Goal: Information Seeking & Learning: Learn about a topic

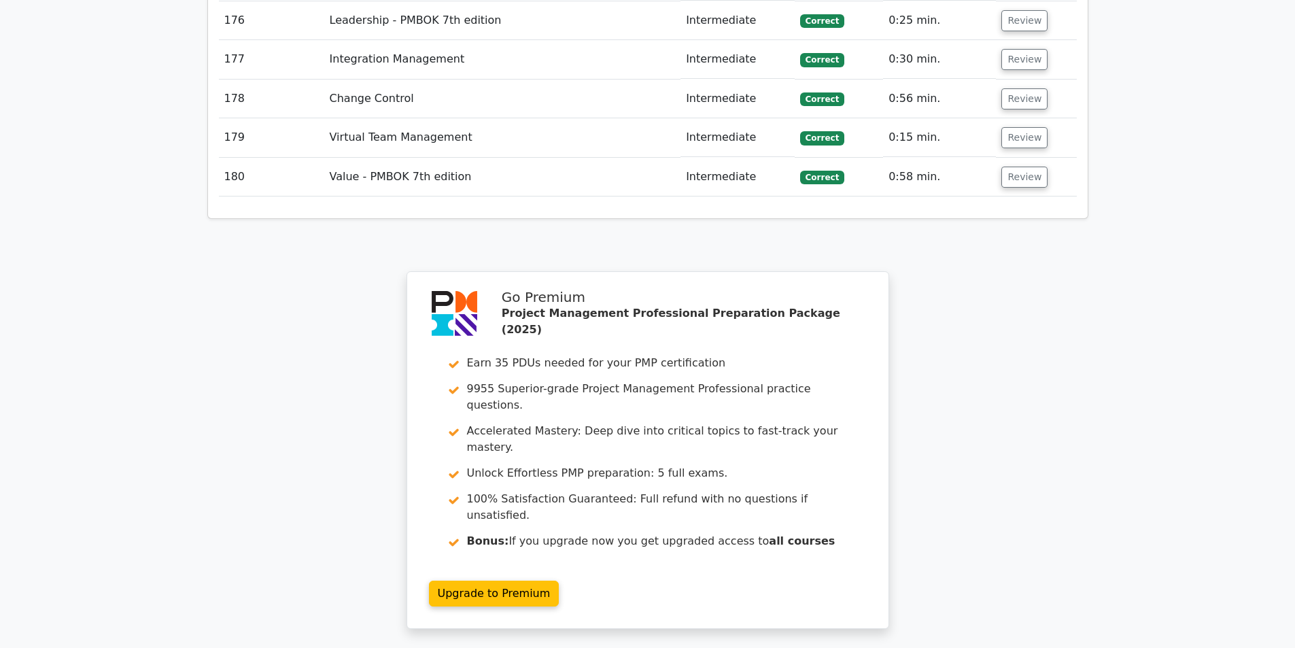
scroll to position [9587, 0]
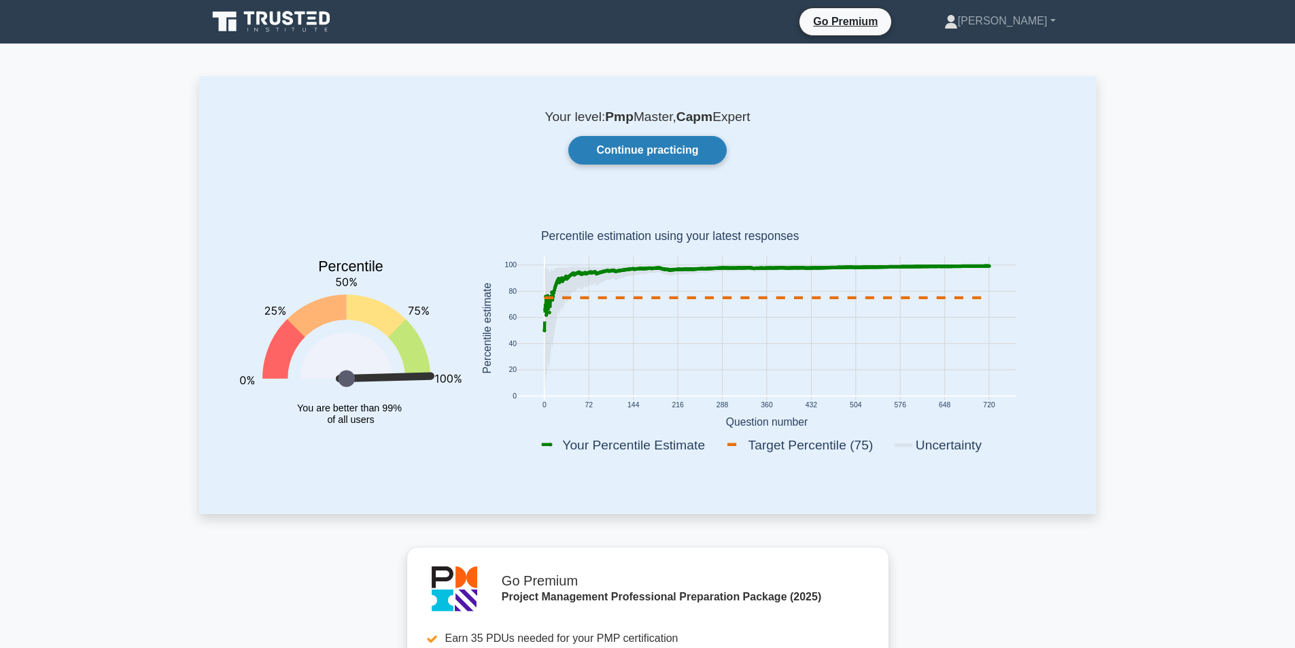
click at [702, 141] on link "Continue practicing" at bounding box center [647, 150] width 158 height 29
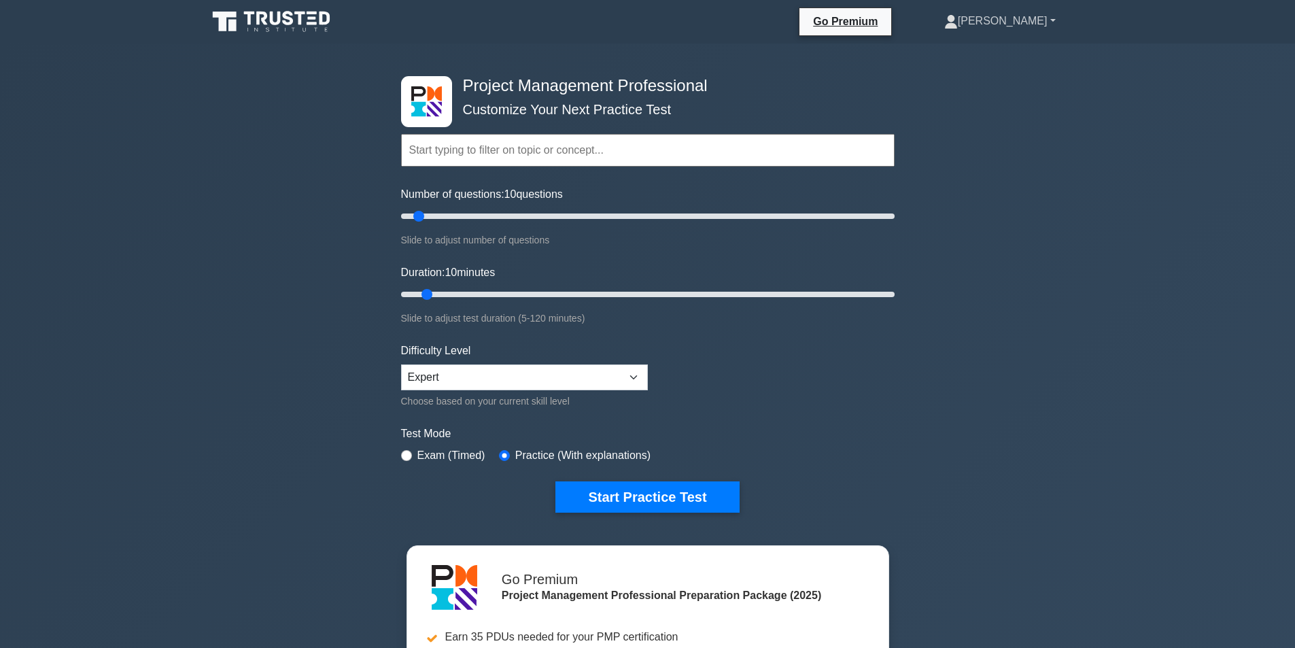
click at [958, 16] on icon at bounding box center [951, 22] width 14 height 14
click at [978, 58] on link "Profile" at bounding box center [965, 53] width 107 height 22
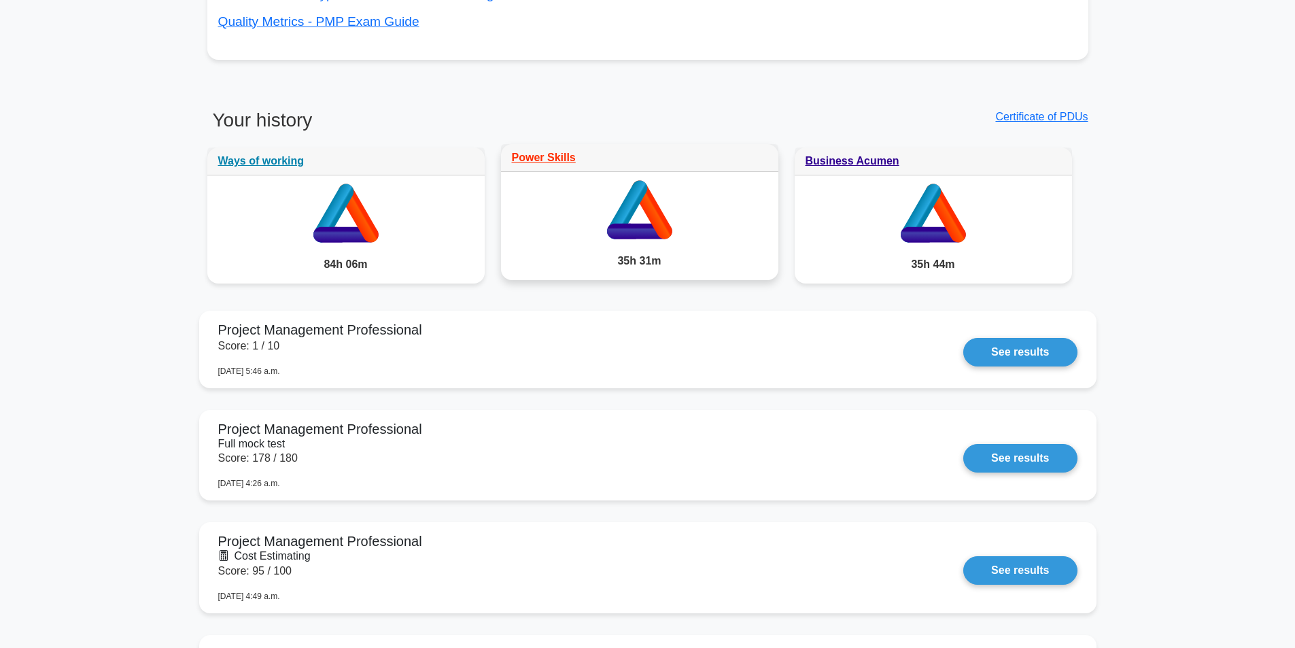
scroll to position [952, 0]
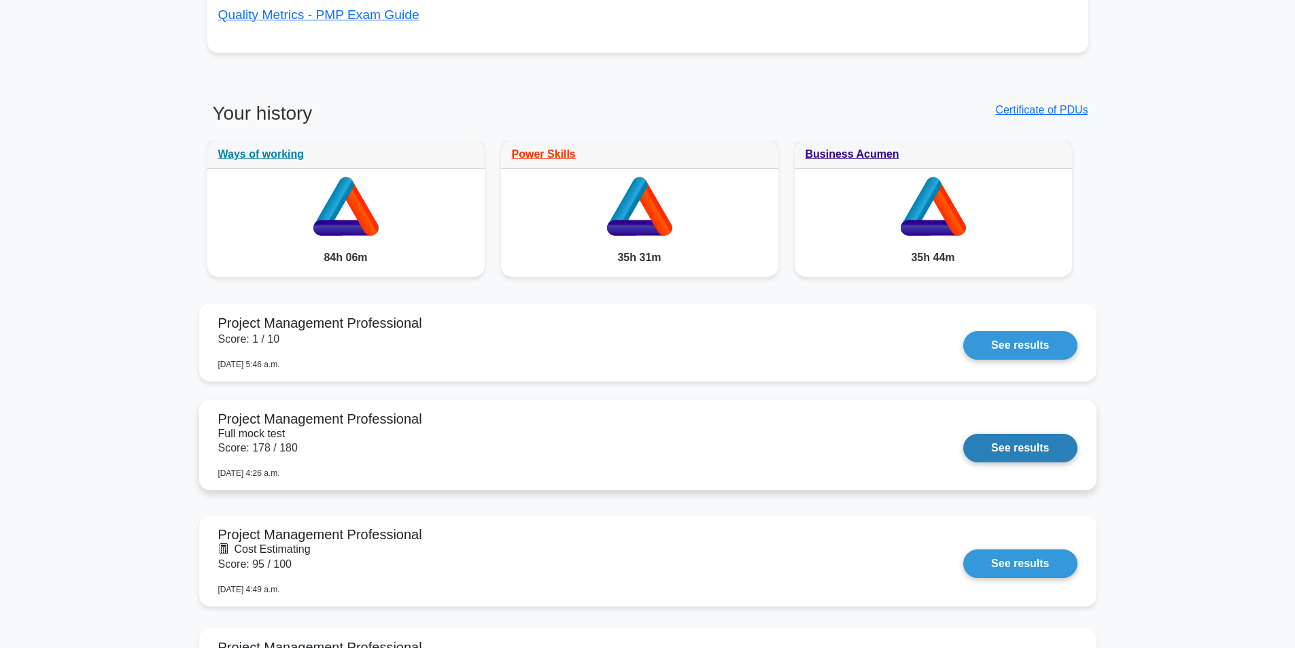
click at [1025, 439] on link "See results" at bounding box center [1020, 448] width 114 height 29
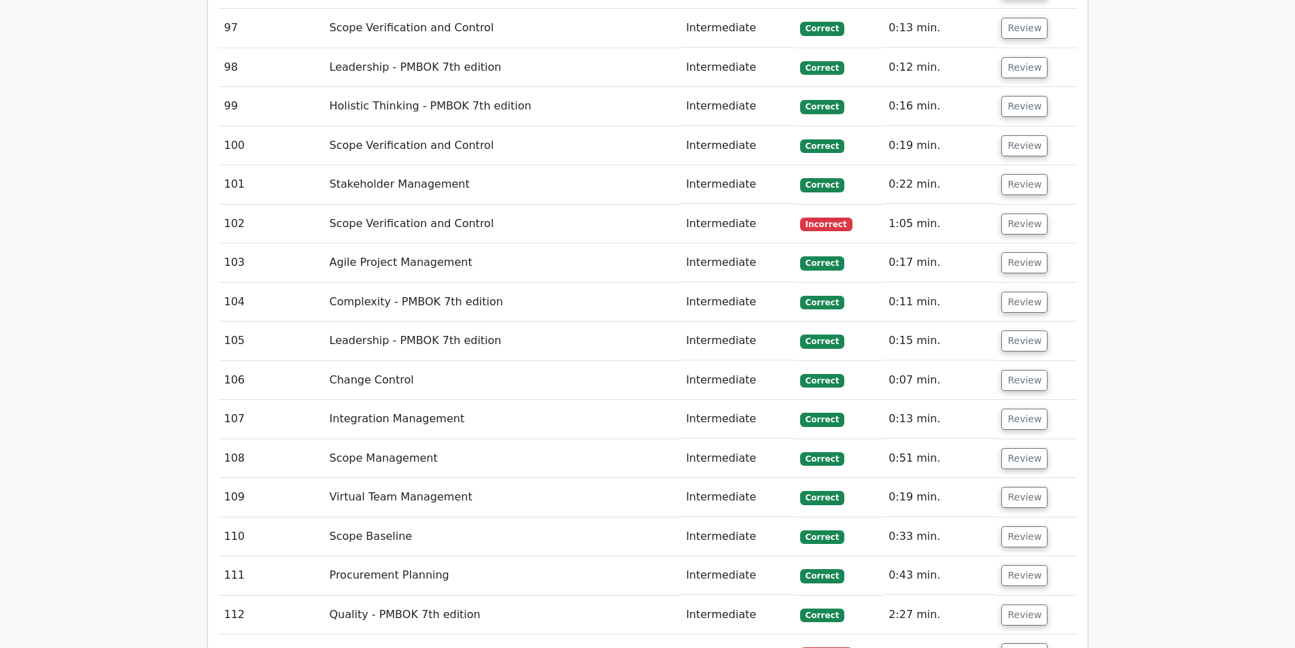
scroll to position [6527, 0]
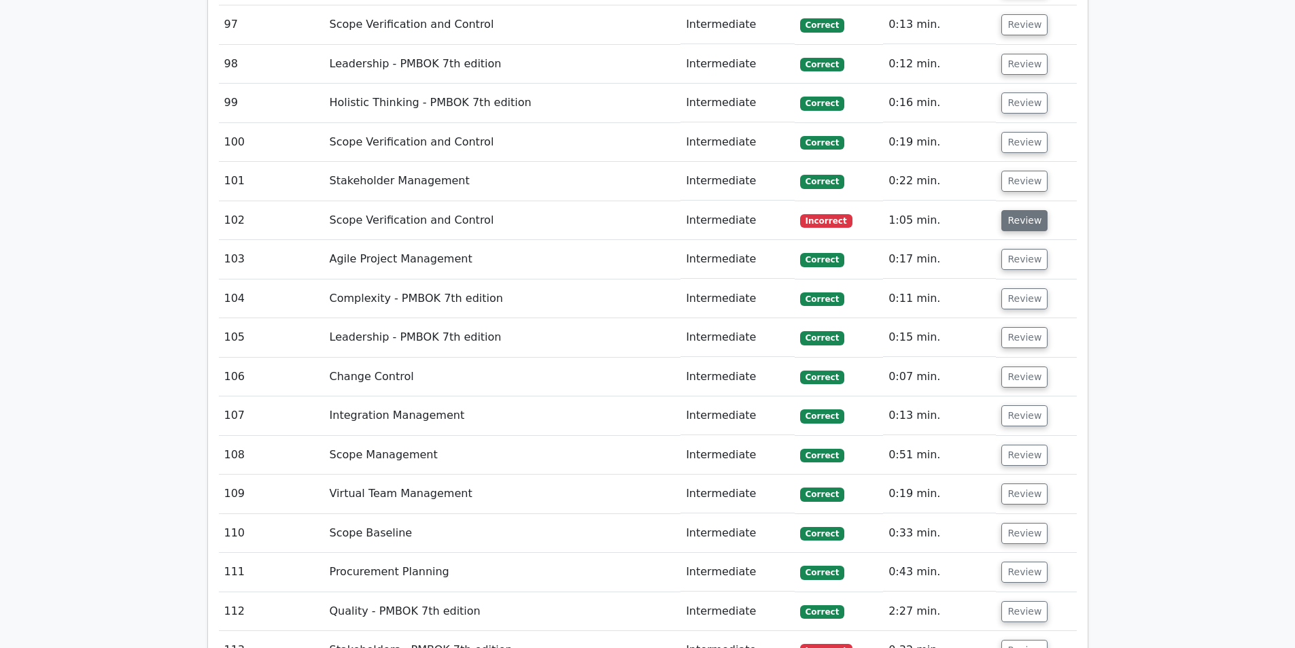
click at [1006, 210] on button "Review" at bounding box center [1025, 220] width 46 height 21
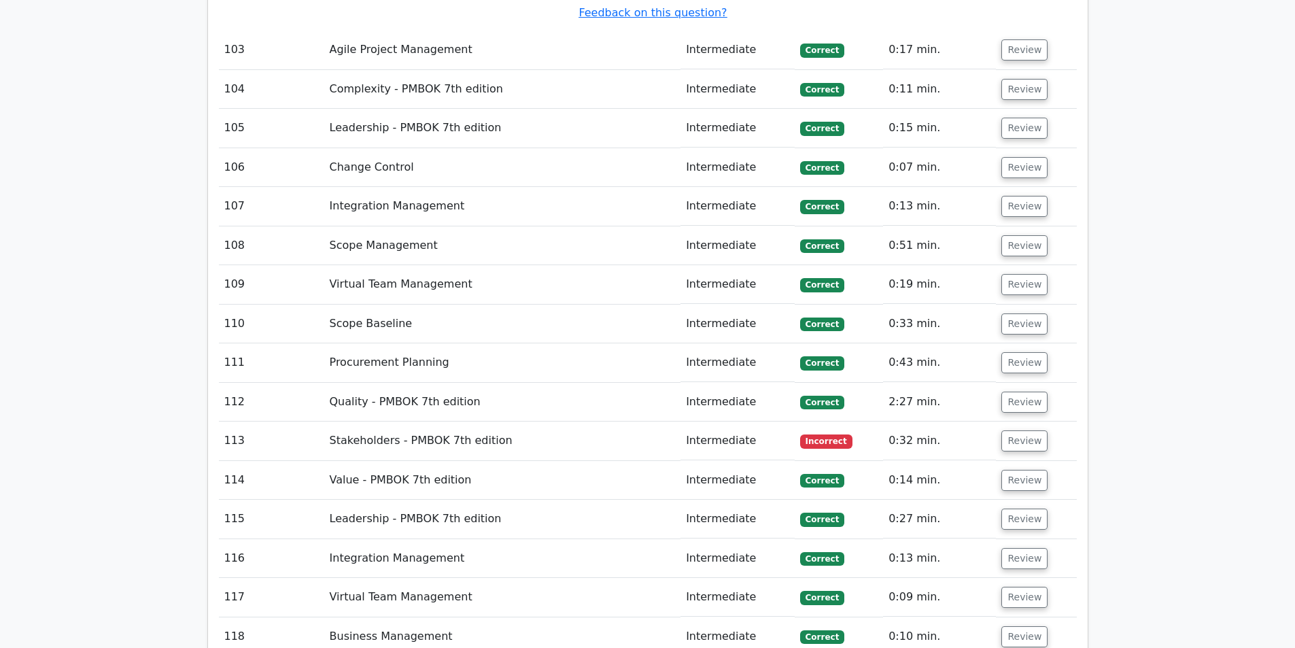
scroll to position [7547, 0]
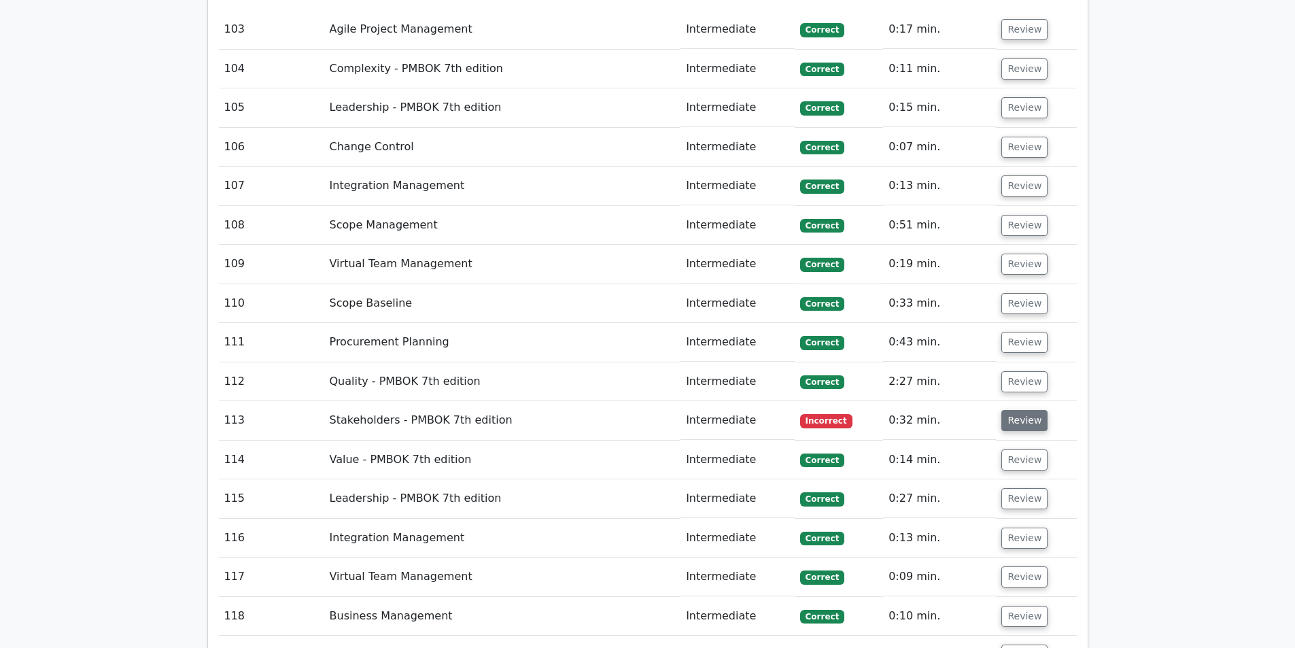
click at [1027, 410] on button "Review" at bounding box center [1025, 420] width 46 height 21
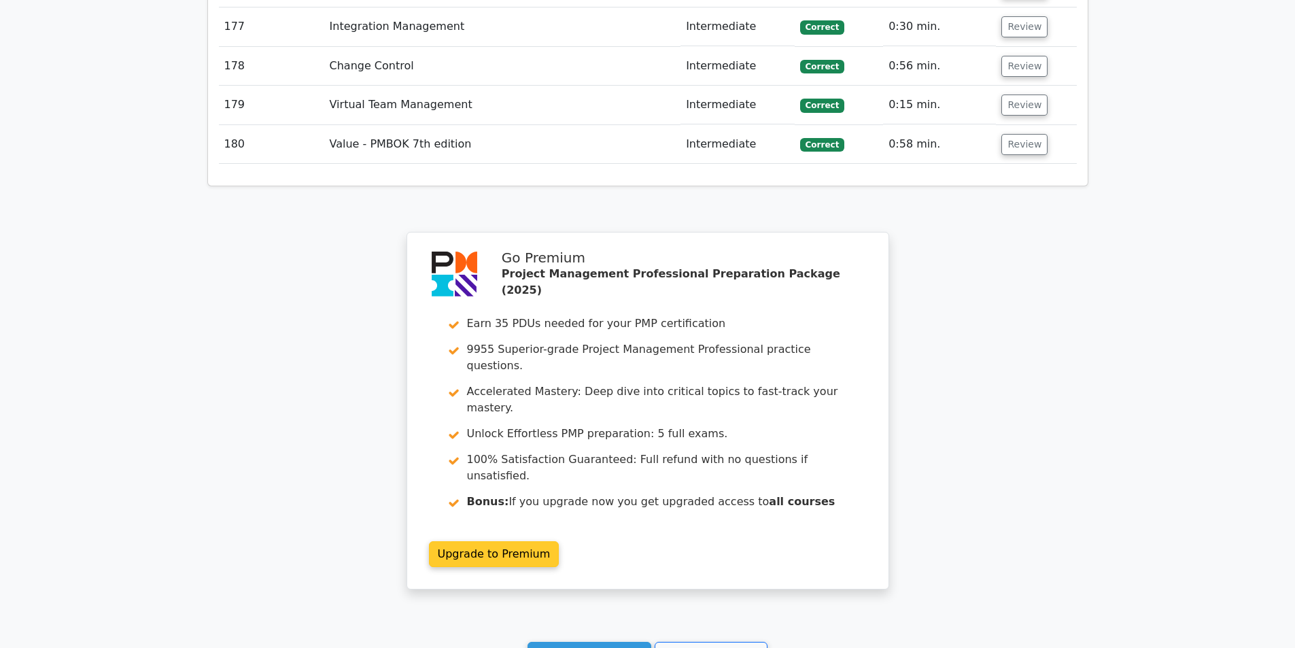
scroll to position [11097, 0]
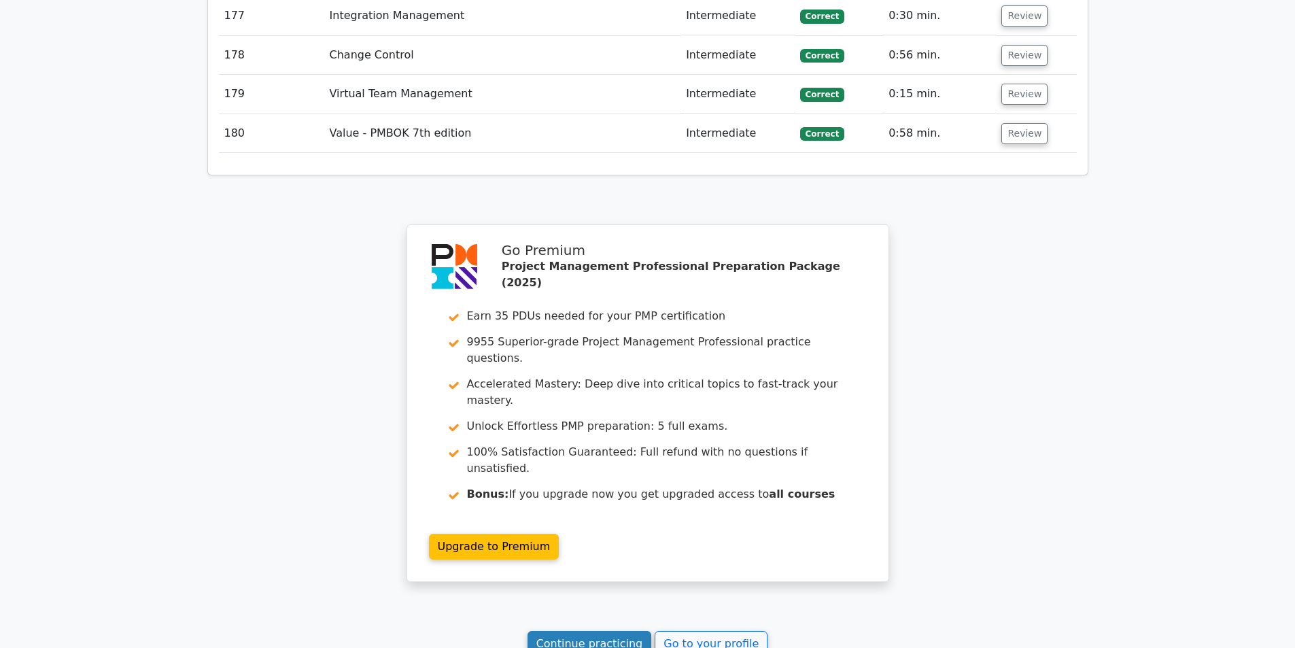
click at [577, 631] on link "Continue practicing" at bounding box center [590, 644] width 124 height 26
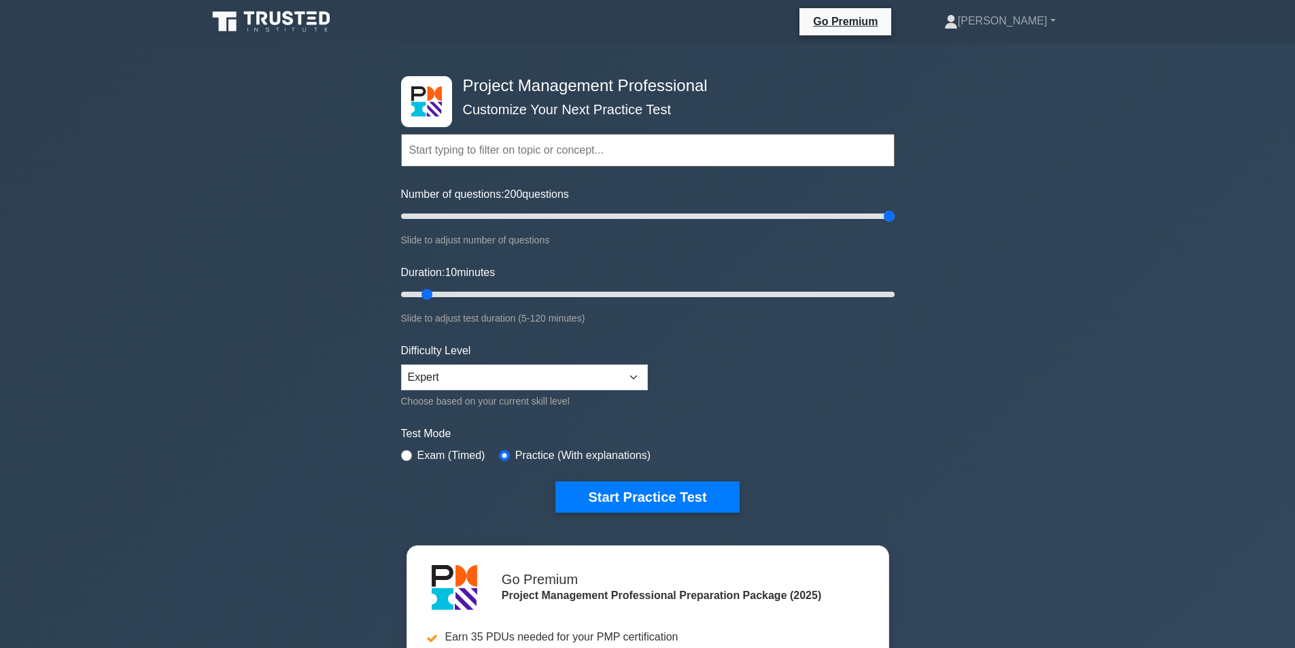
drag, startPoint x: 419, startPoint y: 211, endPoint x: 944, endPoint y: 213, distance: 524.9
type input "200"
click at [895, 213] on input "Number of questions: 200 questions" at bounding box center [648, 216] width 494 height 16
drag, startPoint x: 424, startPoint y: 290, endPoint x: 907, endPoint y: 298, distance: 482.8
type input "120"
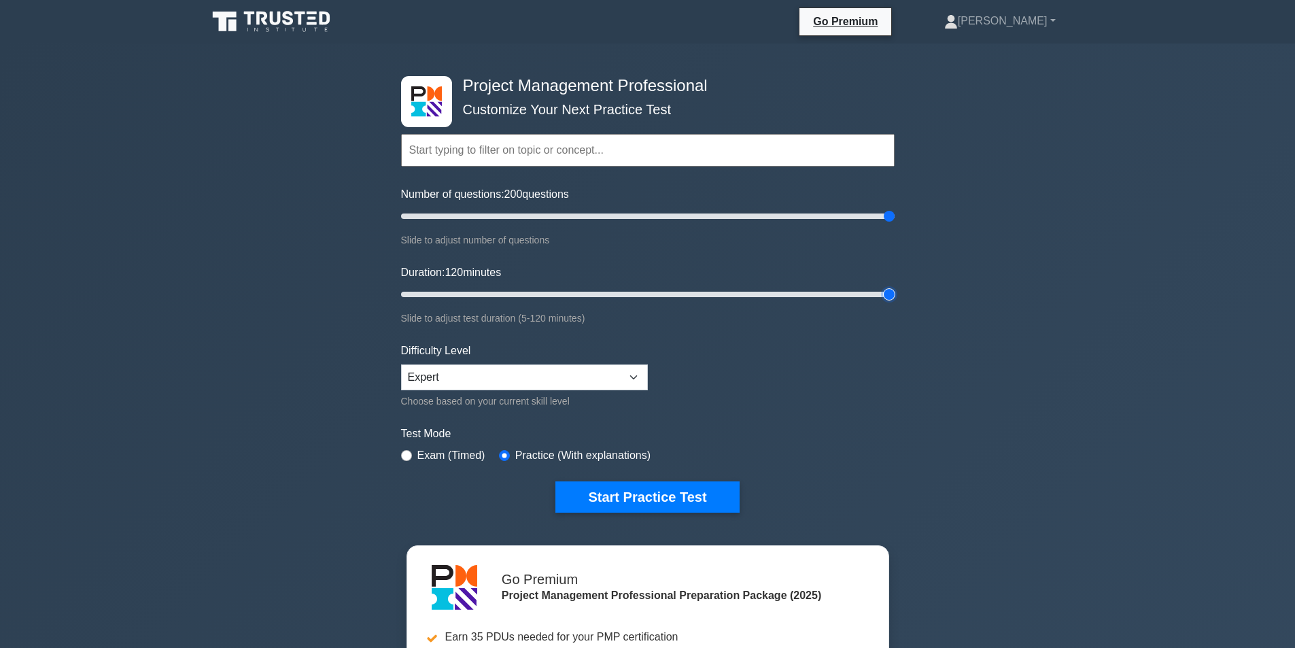
click at [895, 298] on input "Duration: 120 minutes" at bounding box center [648, 294] width 494 height 16
click at [473, 374] on select "Beginner Intermediate Expert" at bounding box center [524, 377] width 247 height 26
click at [401, 364] on select "Beginner Intermediate Expert" at bounding box center [524, 377] width 247 height 26
